Goal: Task Accomplishment & Management: Use online tool/utility

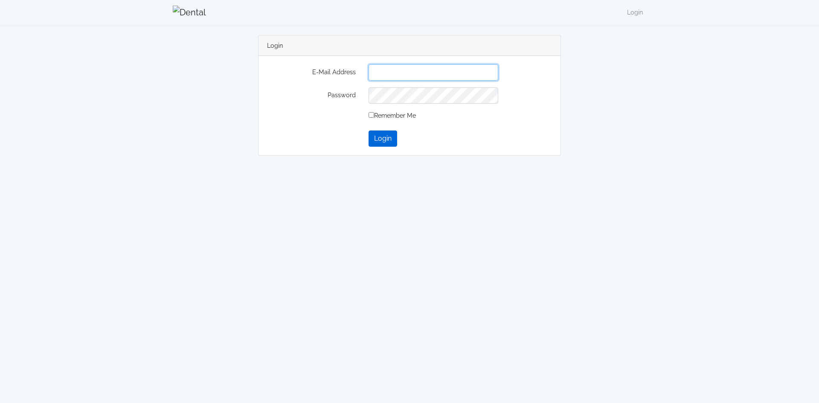
type input "**********"
click at [386, 143] on button "Login" at bounding box center [383, 139] width 29 height 16
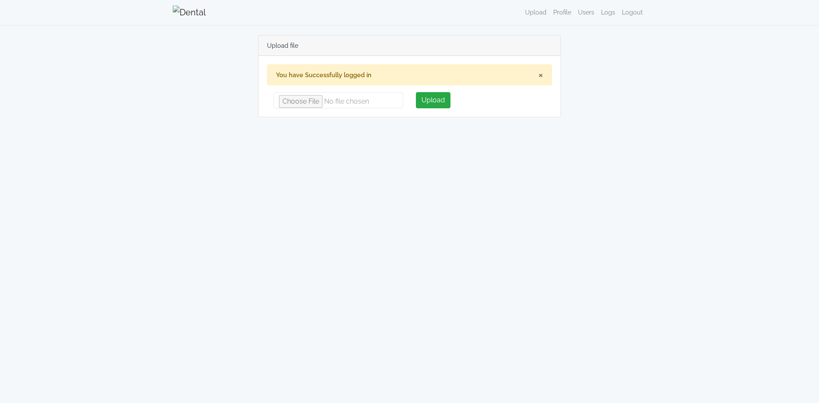
type input "**********"
click at [428, 96] on button "Upload" at bounding box center [433, 100] width 35 height 16
